Goal: Task Accomplishment & Management: Manage account settings

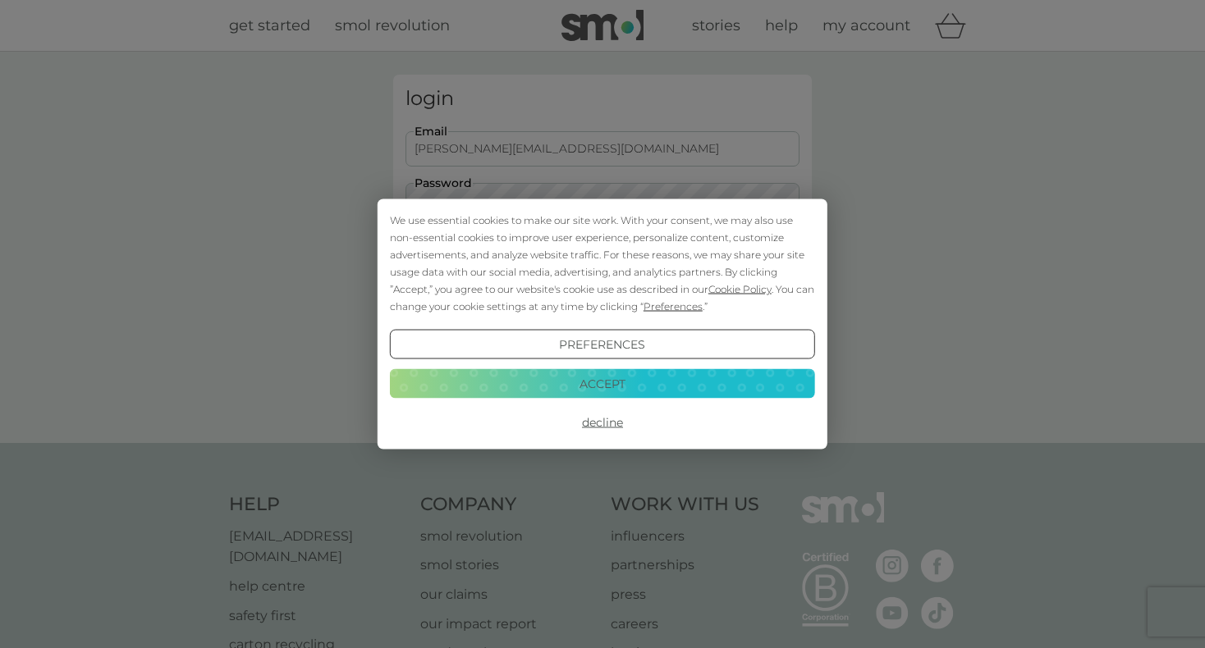
click at [670, 378] on button "Accept" at bounding box center [602, 384] width 425 height 30
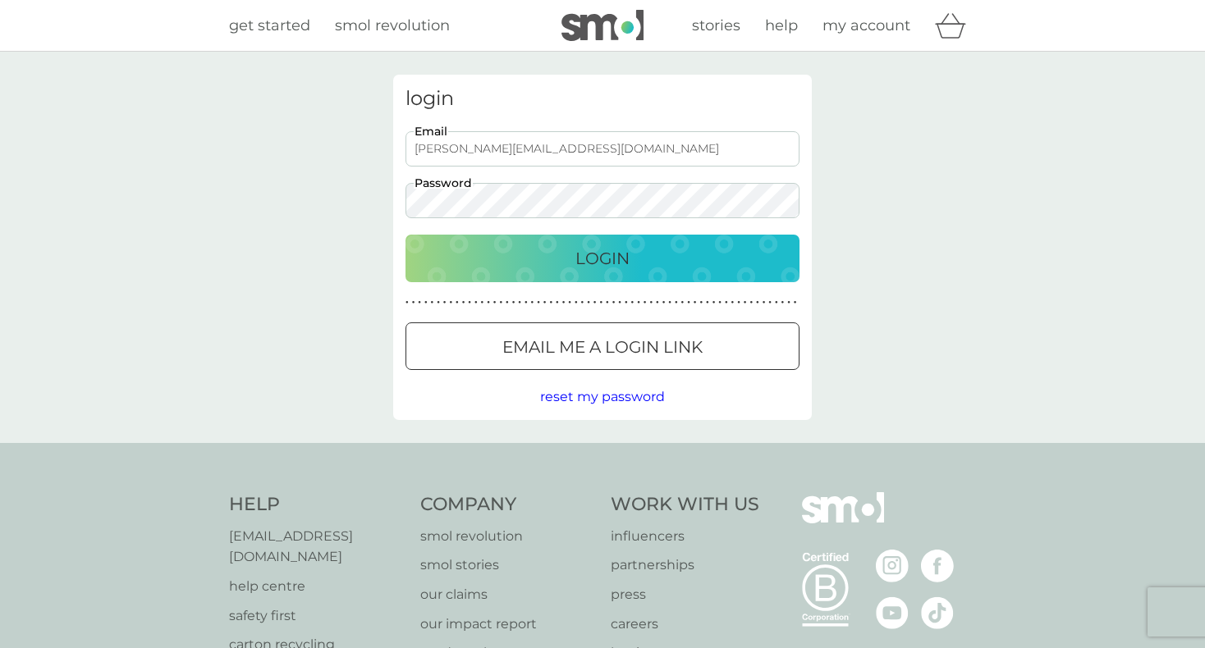
click at [648, 245] on button "Login" at bounding box center [602, 259] width 394 height 48
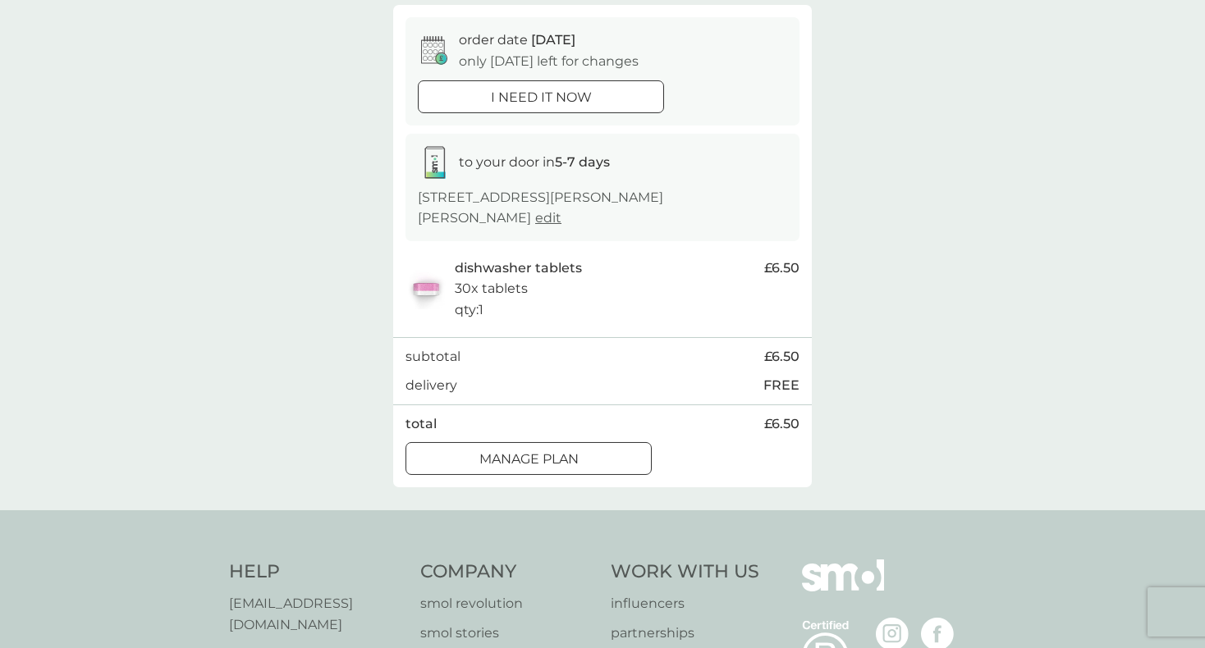
scroll to position [167, 0]
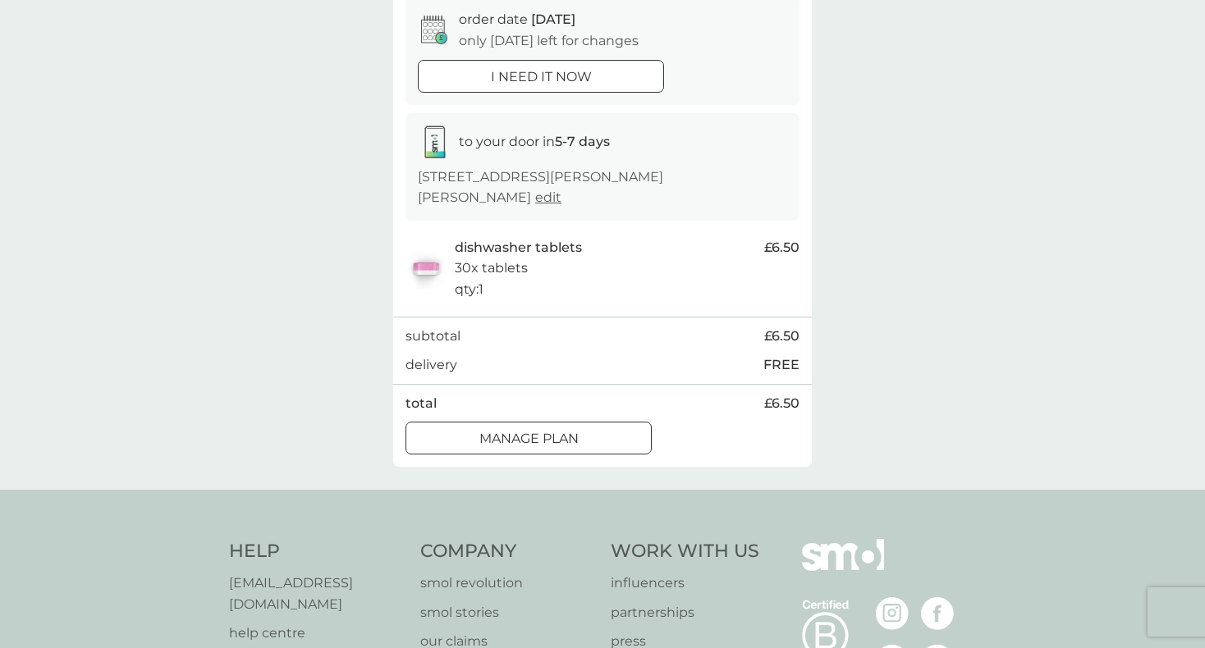
click at [552, 437] on div at bounding box center [528, 439] width 59 height 17
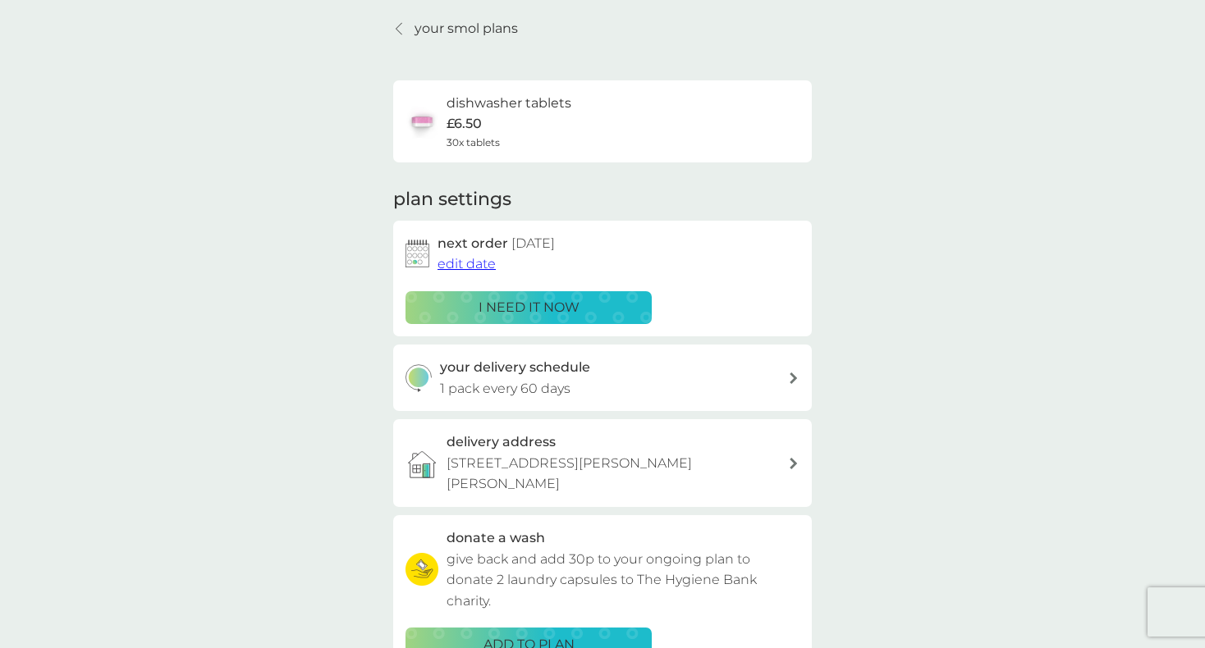
scroll to position [84, 0]
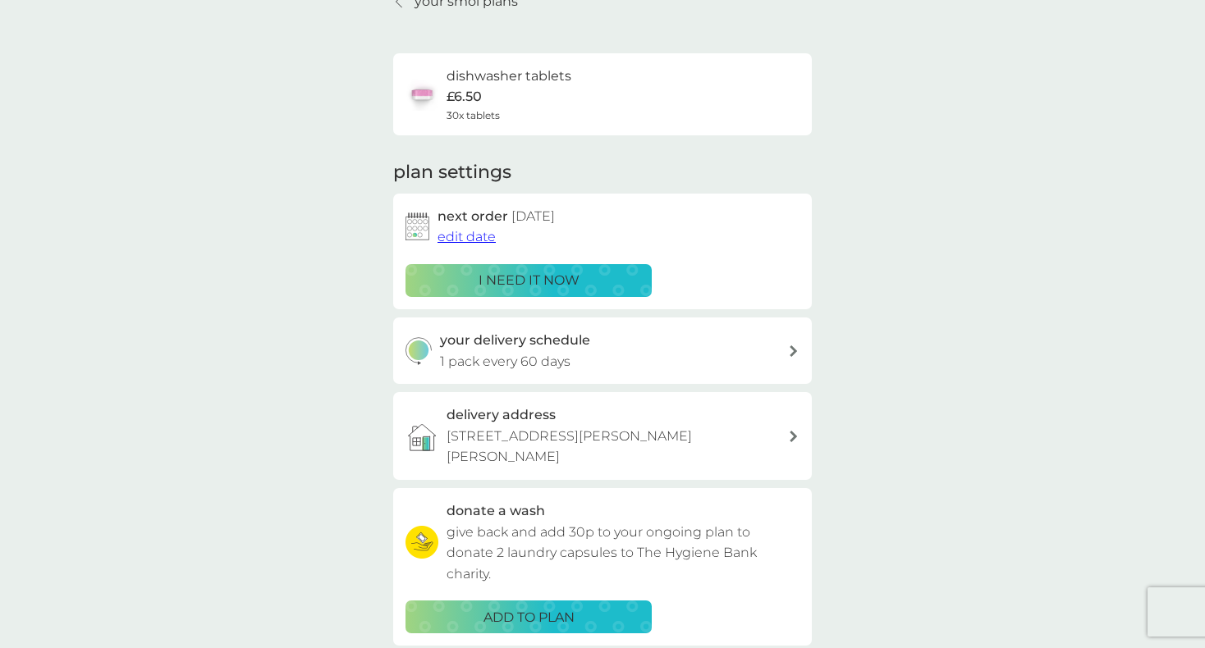
click at [791, 350] on icon at bounding box center [794, 351] width 8 height 11
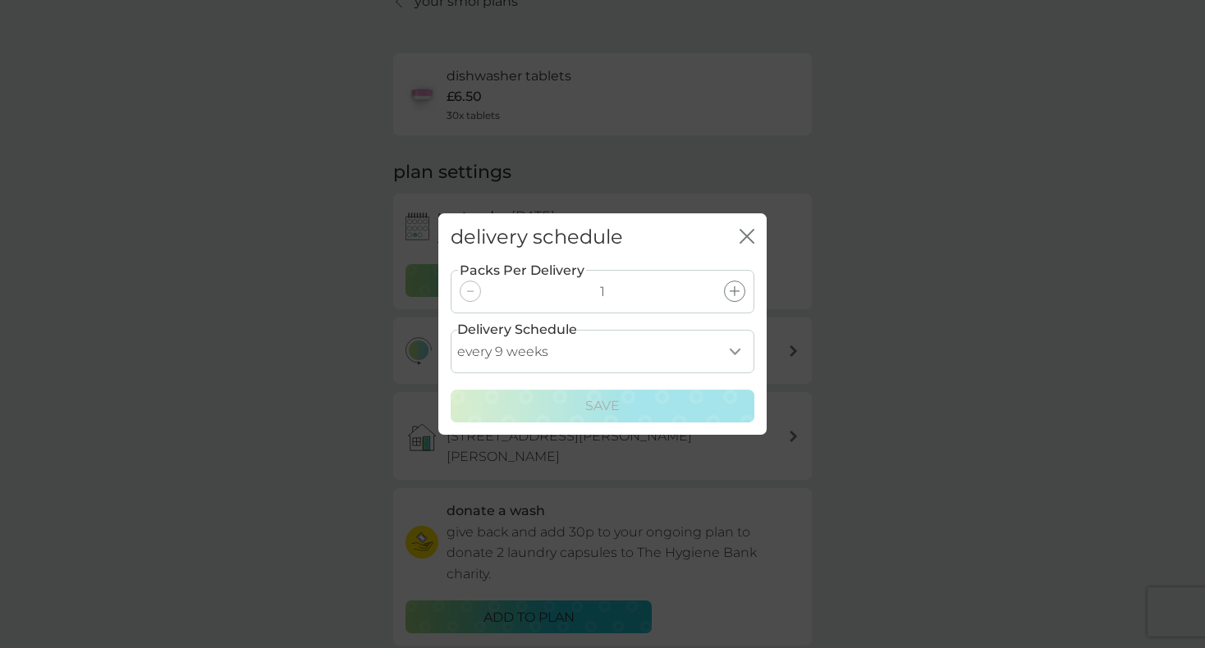
click at [451, 330] on select "every 1 week every 2 weeks every 3 weeks every 4 weeks every 5 weeks every 6 we…" at bounding box center [603, 352] width 304 height 44
select select "56"
click option "every 8 weeks" at bounding box center [0, 0] width 0 height 0
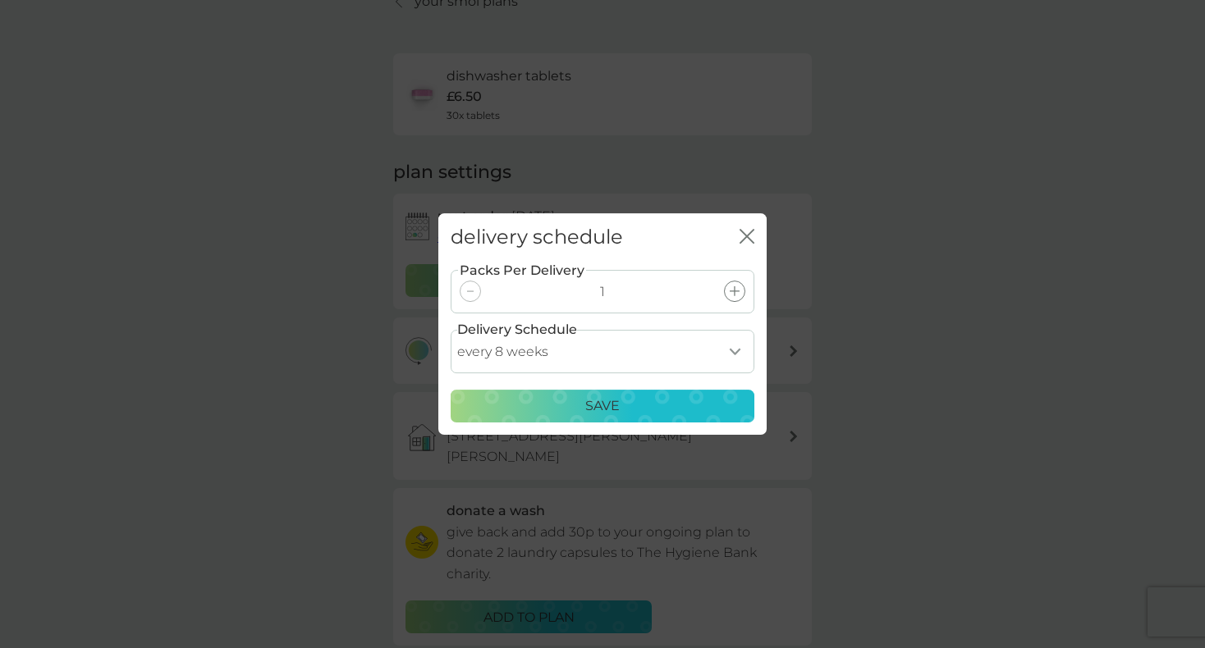
click at [598, 400] on p "Save" at bounding box center [602, 406] width 34 height 21
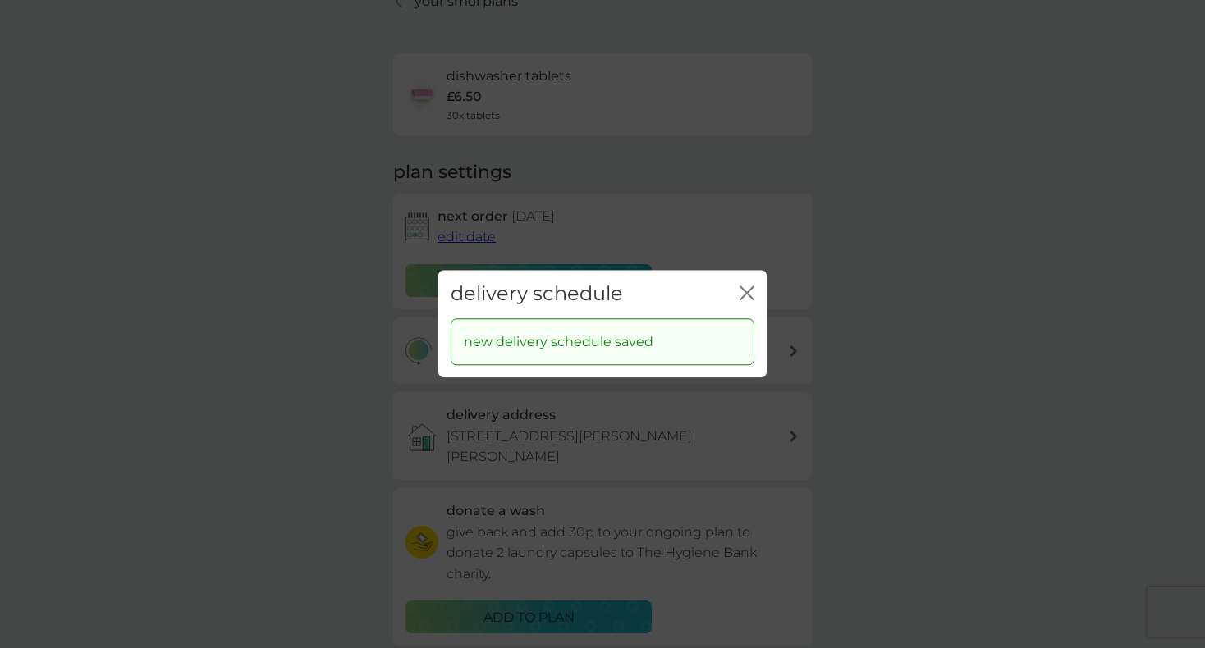
click at [744, 288] on icon "close" at bounding box center [747, 293] width 15 height 15
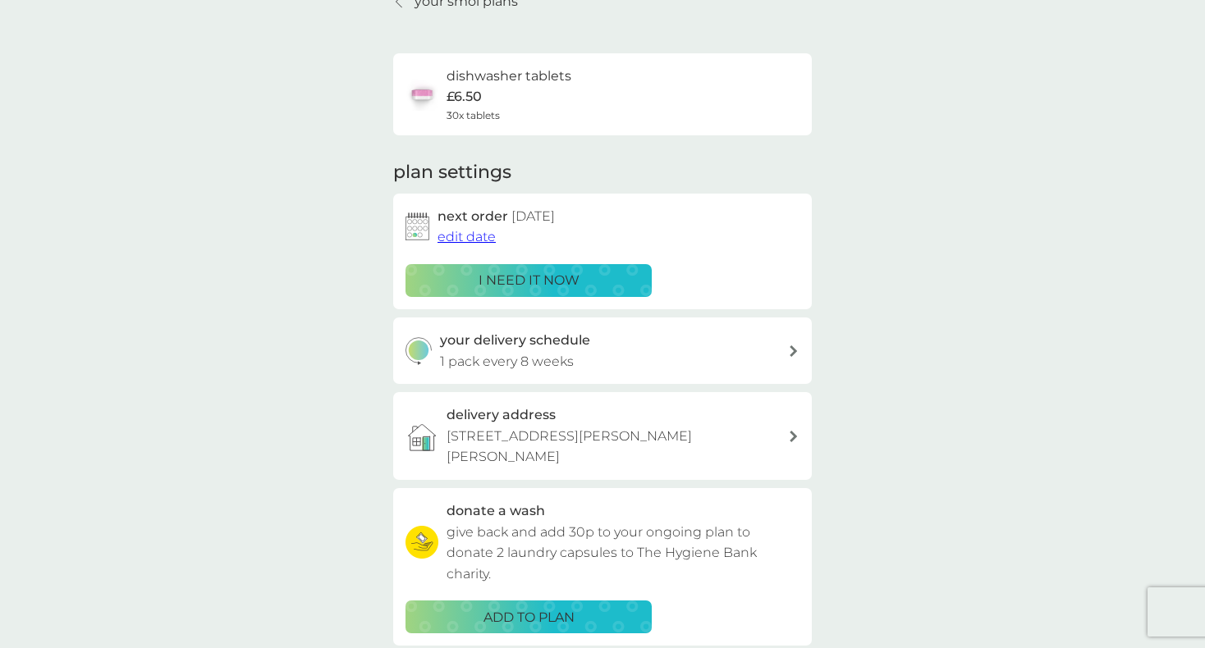
scroll to position [0, 0]
